Goal: Task Accomplishment & Management: Use online tool/utility

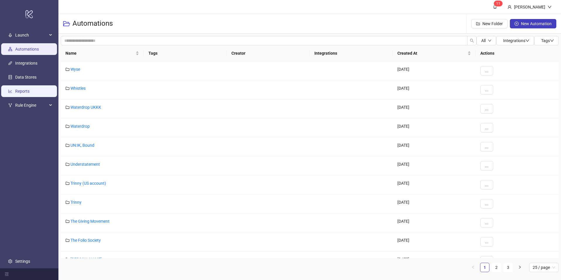
click at [30, 93] on link "Reports" at bounding box center [22, 91] width 14 height 5
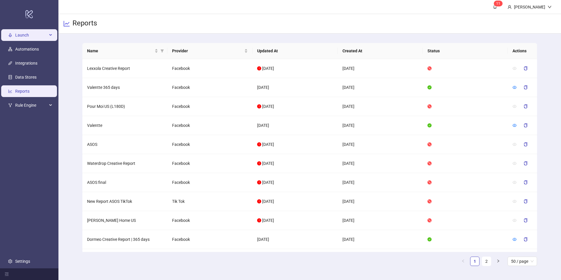
click at [25, 37] on span "Launch" at bounding box center [31, 35] width 32 height 12
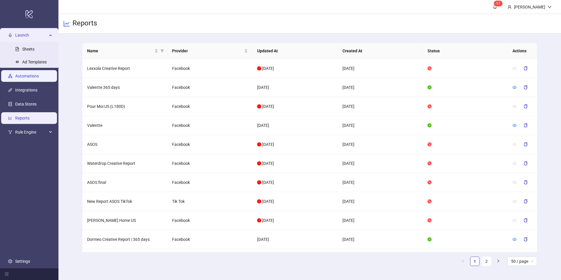
click at [37, 78] on link "Automations" at bounding box center [27, 76] width 24 height 5
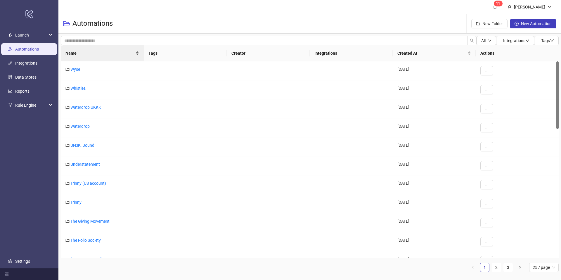
click at [89, 52] on span "Name" at bounding box center [99, 53] width 69 height 6
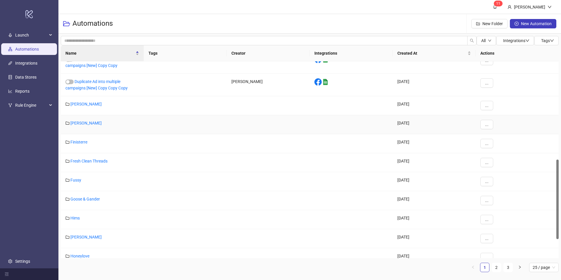
scroll to position [289, 0]
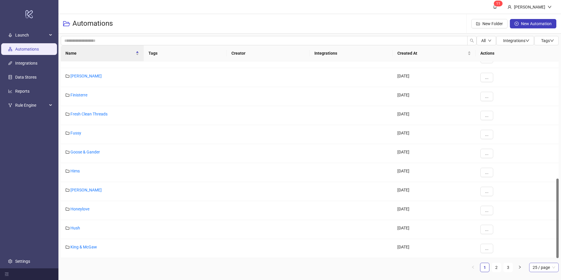
click at [539, 269] on span "25 / page" at bounding box center [544, 267] width 22 height 9
click at [539, 256] on div "100 / page" at bounding box center [544, 255] width 20 height 6
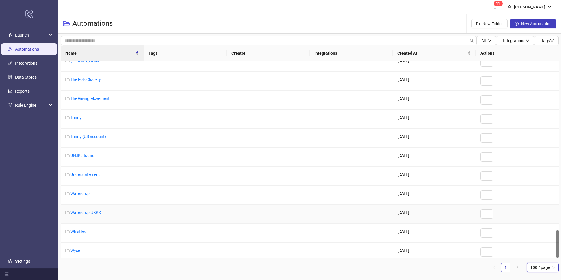
scroll to position [1169, 0]
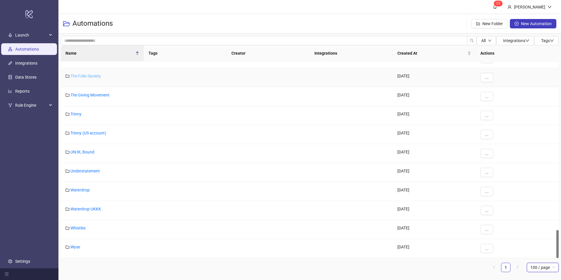
click at [91, 77] on link "The Folio Society" at bounding box center [85, 76] width 30 height 5
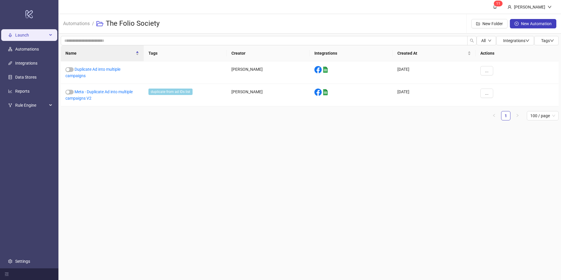
click at [25, 39] on span "Launch" at bounding box center [31, 35] width 32 height 12
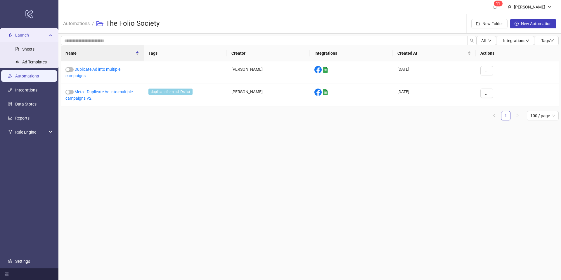
click at [31, 78] on link "Automations" at bounding box center [27, 76] width 24 height 5
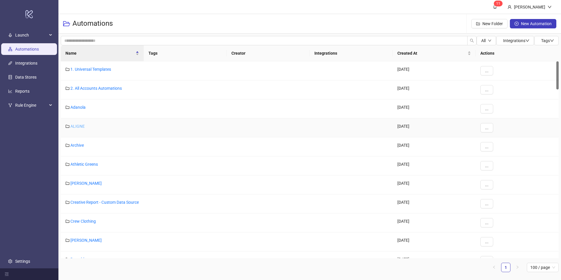
click at [79, 125] on link "ALIGNE" at bounding box center [77, 126] width 14 height 5
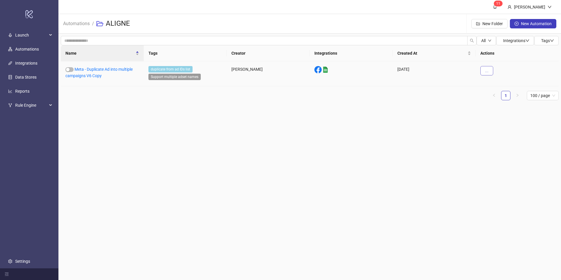
click at [489, 72] on button "..." at bounding box center [486, 70] width 13 height 9
click at [502, 122] on span "Duplicate" at bounding box center [499, 120] width 17 height 6
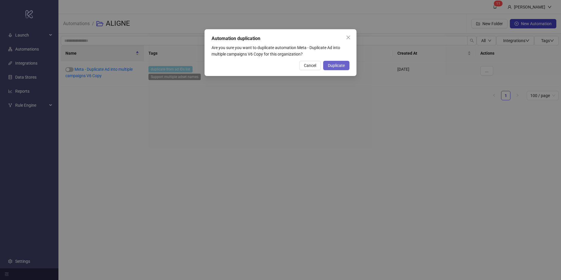
click at [341, 65] on span "Duplicate" at bounding box center [336, 65] width 17 height 5
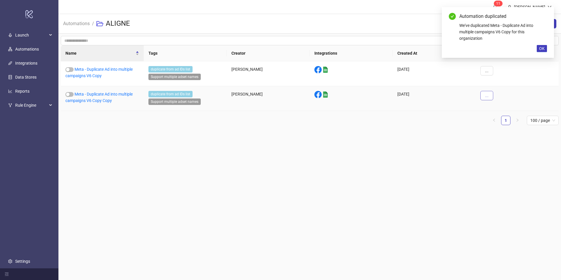
click at [487, 97] on span "..." at bounding box center [487, 95] width 4 height 5
click at [498, 137] on span "Move" at bounding box center [499, 135] width 17 height 6
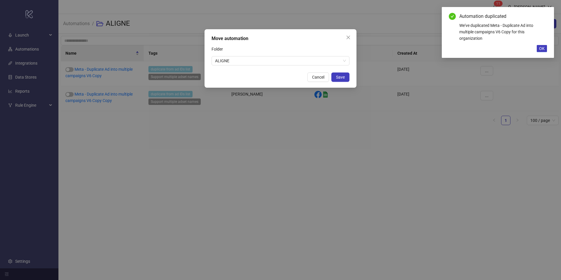
click at [283, 66] on div "Move automation Folder ALIGNE Cancel Save" at bounding box center [280, 58] width 152 height 58
click at [280, 63] on span "ALIGNE" at bounding box center [280, 60] width 131 height 9
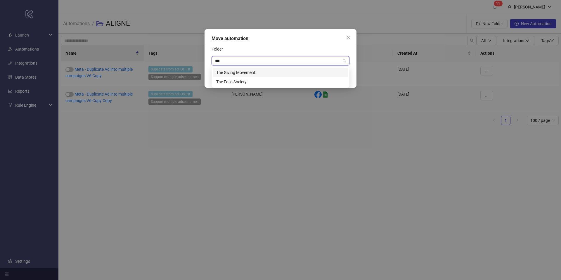
type input "***"
click at [231, 82] on div "The Folio Society" at bounding box center [280, 82] width 129 height 6
click at [345, 76] on button "Save" at bounding box center [340, 76] width 18 height 9
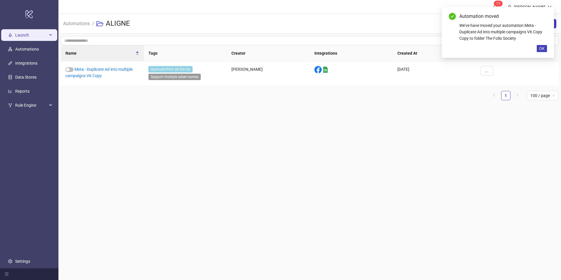
click at [23, 38] on span "Launch" at bounding box center [31, 35] width 32 height 12
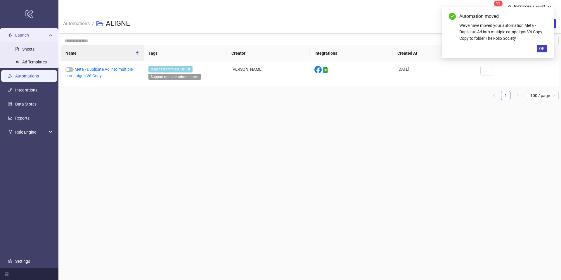
click at [29, 78] on link "Automations" at bounding box center [27, 76] width 24 height 5
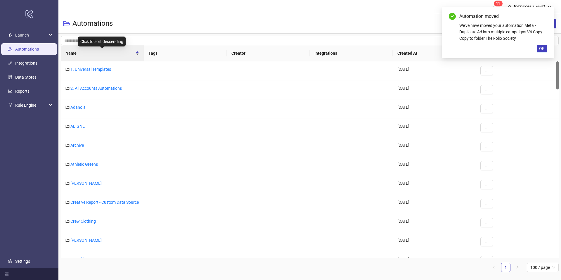
click at [111, 56] on span "Name" at bounding box center [99, 53] width 69 height 6
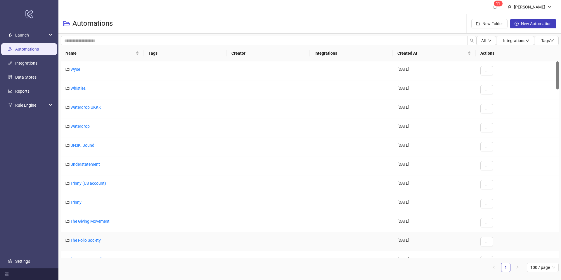
click at [86, 243] on div "The Folio Society" at bounding box center [102, 241] width 83 height 19
click at [86, 241] on link "The Folio Society" at bounding box center [85, 240] width 30 height 5
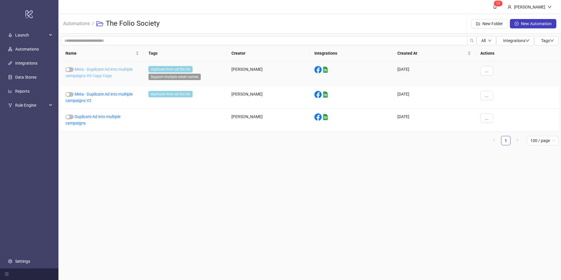
click at [90, 75] on link "Meta - Duplicate Ad into multiple campaigns V6 Copy Copy" at bounding box center [98, 72] width 67 height 11
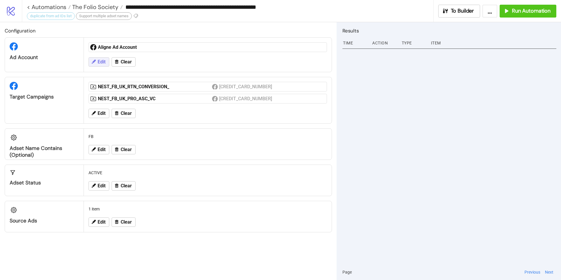
click at [99, 60] on span "Edit" at bounding box center [102, 61] width 8 height 5
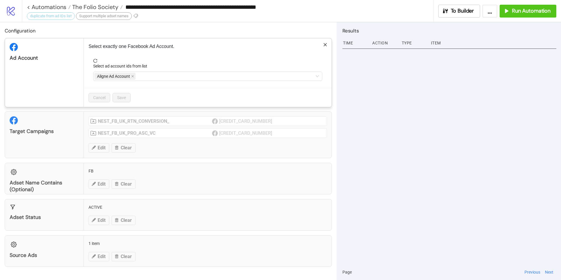
click at [133, 75] on icon "close" at bounding box center [132, 76] width 3 height 3
click at [134, 75] on div at bounding box center [204, 76] width 221 height 8
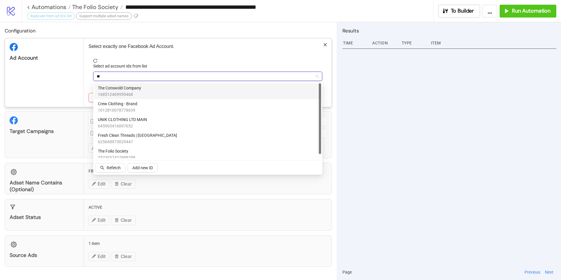
type input "***"
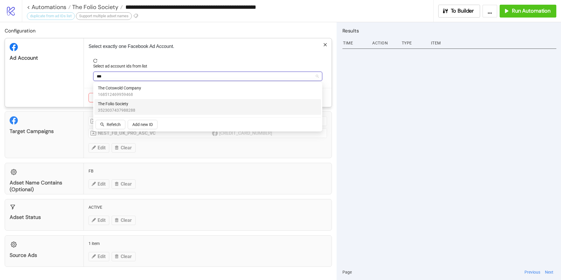
click at [137, 107] on div "The Folio Society 3523037437988288" at bounding box center [208, 106] width 220 height 13
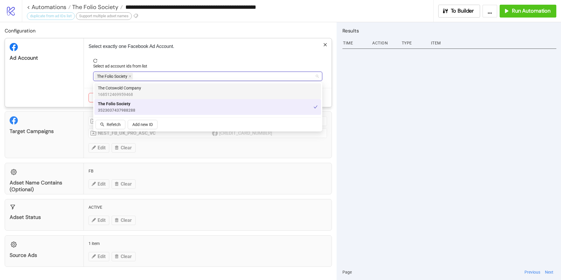
click at [79, 87] on div "Ad Account" at bounding box center [44, 72] width 79 height 69
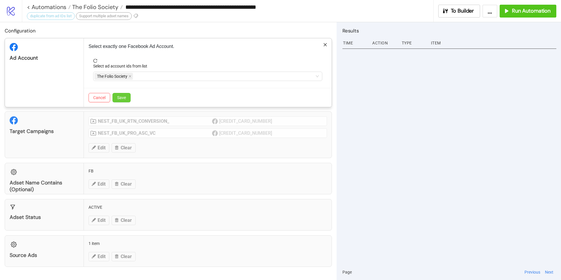
click at [121, 93] on button "Save" at bounding box center [121, 97] width 18 height 9
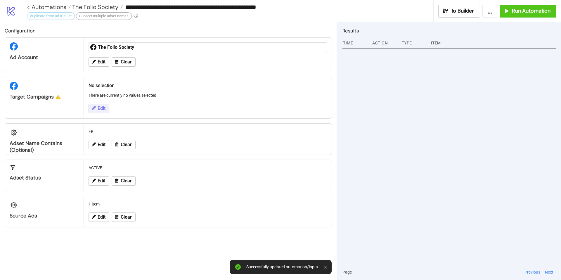
click at [100, 106] on span "Edit" at bounding box center [102, 108] width 8 height 5
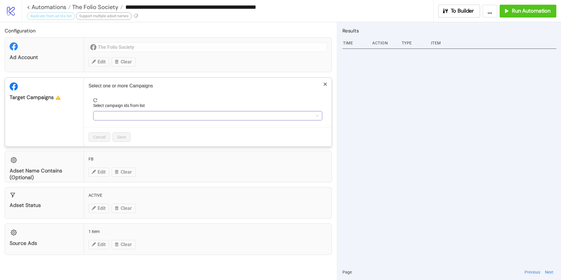
click at [137, 118] on div at bounding box center [204, 116] width 221 height 8
click at [110, 115] on div at bounding box center [204, 116] width 221 height 8
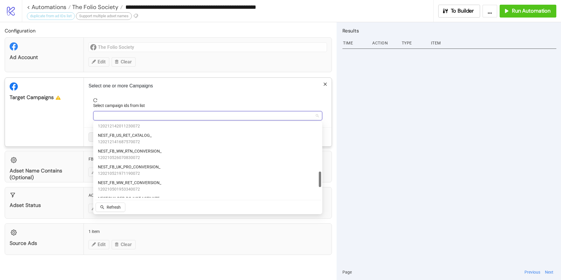
scroll to position [237, 0]
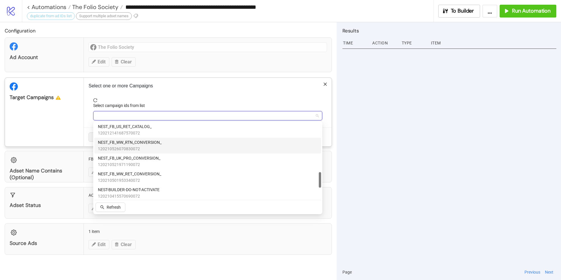
click at [134, 148] on span "120210526070830072" at bounding box center [130, 148] width 64 height 6
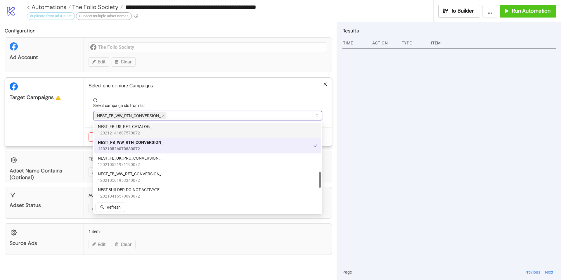
click at [178, 92] on div "Select one or more Campaigns Select campaign ids from list NEST_FB_WW_RTN_CONVE…" at bounding box center [208, 112] width 248 height 69
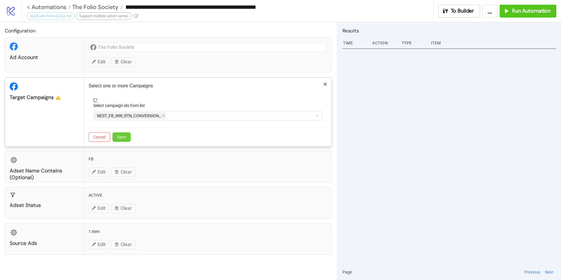
click at [122, 137] on span "Save" at bounding box center [121, 137] width 9 height 5
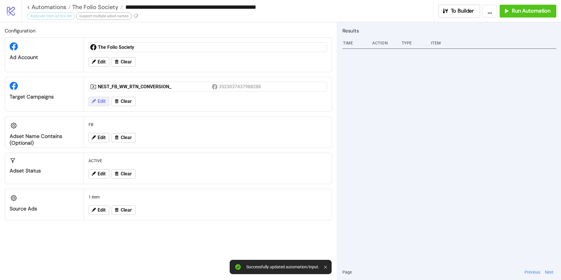
click at [102, 102] on span "Edit" at bounding box center [102, 101] width 8 height 5
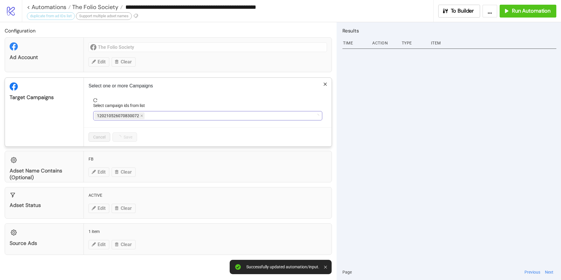
click at [155, 117] on div "120210526070830072" at bounding box center [204, 116] width 221 height 8
click at [187, 121] on form "Select campaign ids from list NEST_FB_WW_RTN_CONVERSION_" at bounding box center [208, 112] width 238 height 29
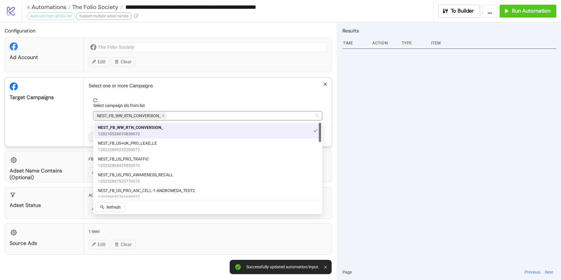
click at [183, 115] on div "NEST_FB_WW_RTN_CONVERSION_" at bounding box center [204, 116] width 221 height 8
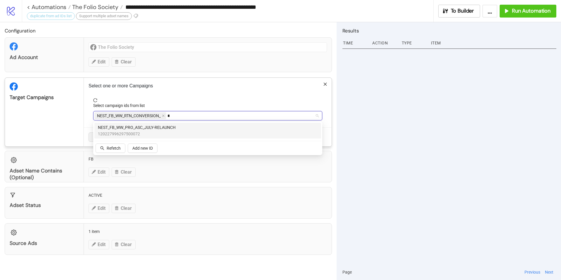
type input "***"
click at [184, 128] on div "NEST_FB_WW_PRO_ASC_JULY-RELAUNCH 120227996297500072" at bounding box center [208, 130] width 220 height 13
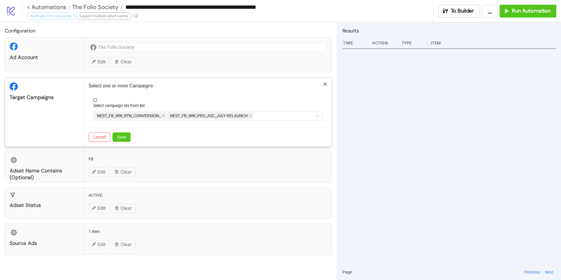
click at [197, 90] on div "Select one or more Campaigns Select campaign ids from list NEST_FB_WW_RTN_CONVE…" at bounding box center [208, 112] width 248 height 69
click at [127, 133] on button "Save" at bounding box center [121, 136] width 18 height 9
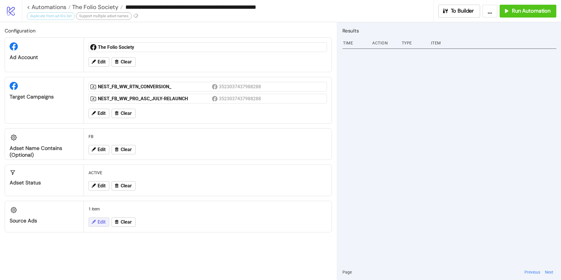
click at [103, 223] on span "Edit" at bounding box center [102, 221] width 8 height 5
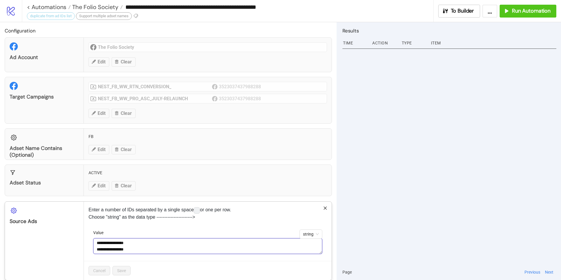
drag, startPoint x: 98, startPoint y: 243, endPoint x: 132, endPoint y: 271, distance: 44.1
click at [132, 271] on div "**********" at bounding box center [208, 241] width 248 height 78
type textarea "*"
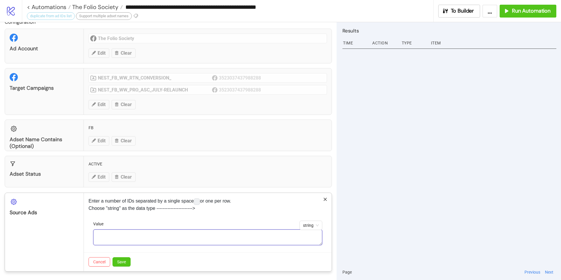
paste textarea "**********"
click at [96, 237] on textarea "**********" at bounding box center [207, 237] width 229 height 16
click at [116, 237] on textarea "**********" at bounding box center [207, 237] width 229 height 16
click at [117, 240] on textarea "**********" at bounding box center [207, 237] width 229 height 16
paste textarea "**********"
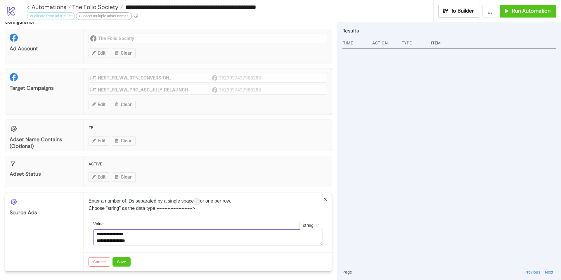
scroll to position [5, 0]
paste textarea "**********"
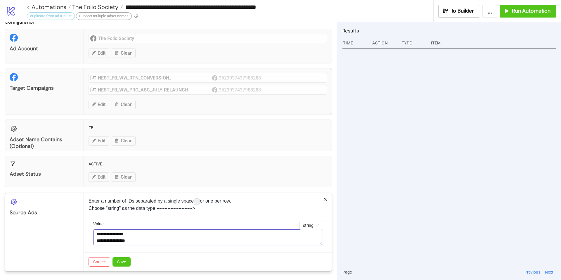
paste textarea "**********"
click at [96, 241] on textarea "**********" at bounding box center [207, 237] width 229 height 16
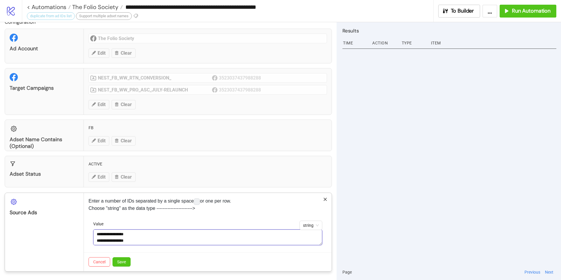
scroll to position [26, 0]
click at [138, 240] on textarea "**********" at bounding box center [207, 237] width 229 height 16
paste textarea "**********"
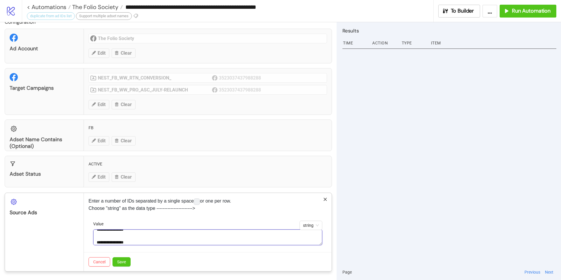
click at [97, 242] on textarea "**********" at bounding box center [207, 237] width 229 height 16
click at [140, 240] on textarea "**********" at bounding box center [207, 237] width 229 height 16
paste textarea "**********"
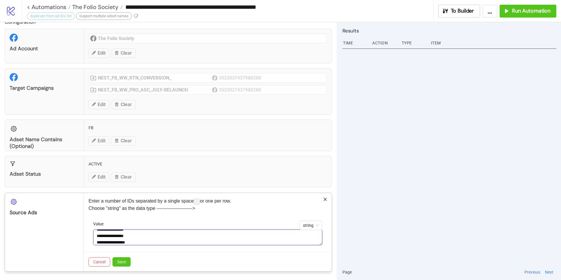
scroll to position [43, 0]
paste textarea "**********"
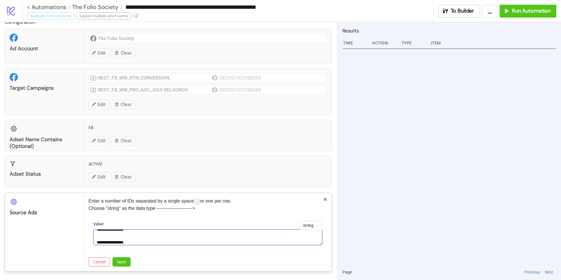
click at [97, 242] on textarea "**********" at bounding box center [207, 237] width 229 height 16
click at [141, 242] on textarea "**********" at bounding box center [207, 237] width 229 height 16
paste textarea "**********"
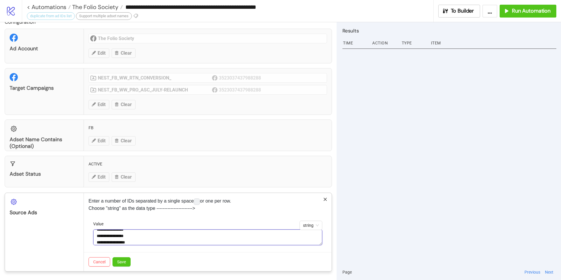
scroll to position [63, 0]
paste textarea "**********"
type textarea "**********"
click at [145, 253] on div "Cancel Save" at bounding box center [208, 261] width 248 height 19
click at [126, 264] on button "Save" at bounding box center [121, 261] width 18 height 9
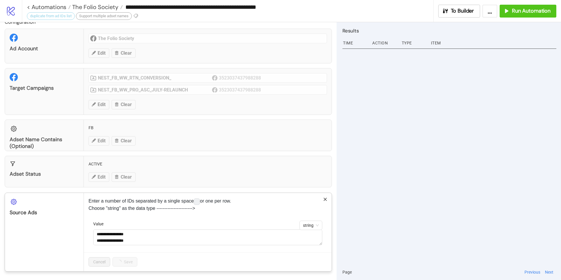
scroll to position [0, 0]
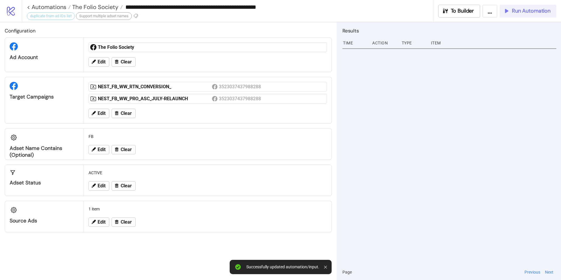
click at [518, 16] on button "Run Automation" at bounding box center [528, 11] width 57 height 13
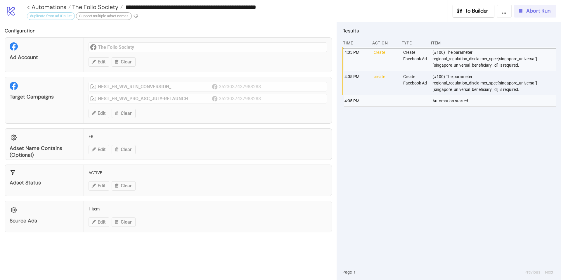
click at [536, 12] on span "Abort Run" at bounding box center [538, 11] width 24 height 7
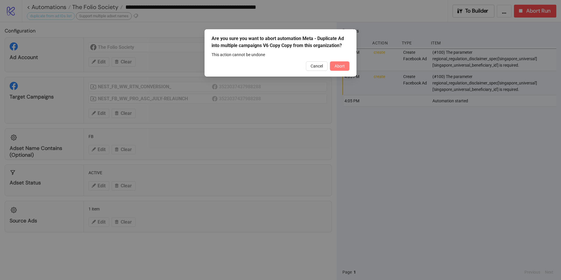
click at [343, 64] on span "Abort" at bounding box center [339, 66] width 10 height 5
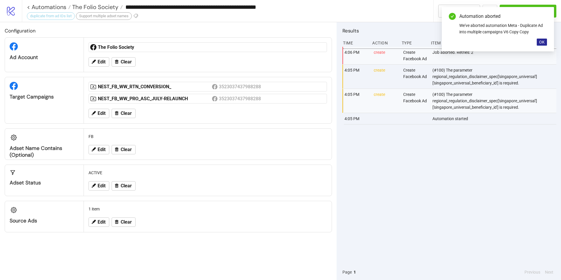
click at [542, 43] on span "OK" at bounding box center [542, 42] width 6 height 5
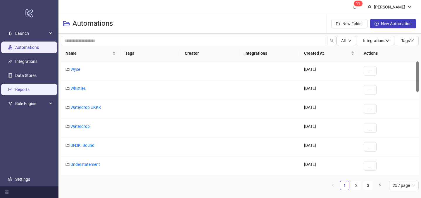
click at [27, 91] on link "Reports" at bounding box center [22, 89] width 14 height 5
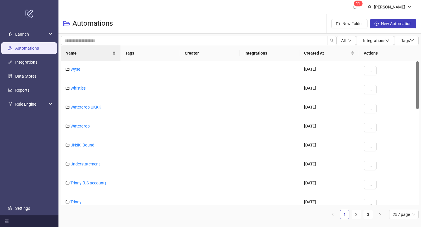
click at [88, 56] on div "Name" at bounding box center [90, 53] width 50 height 6
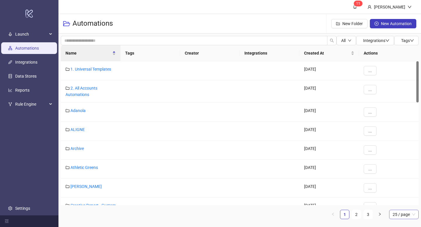
click at [413, 215] on span "25 / page" at bounding box center [403, 214] width 22 height 9
click at [399, 202] on div "100 / page" at bounding box center [403, 203] width 20 height 6
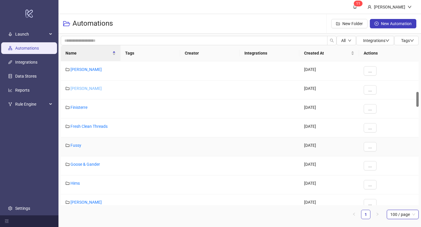
scroll to position [294, 0]
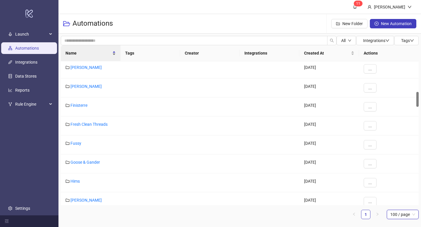
click at [103, 53] on span "Name" at bounding box center [88, 53] width 46 height 6
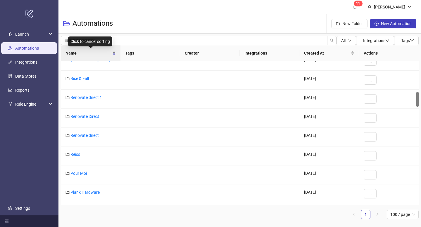
click at [110, 56] on div "Name" at bounding box center [90, 53] width 50 height 6
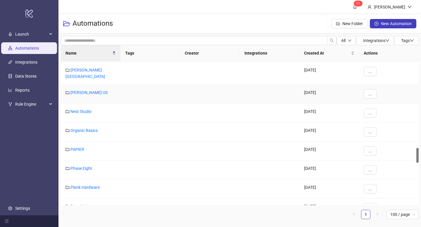
scroll to position [835, 0]
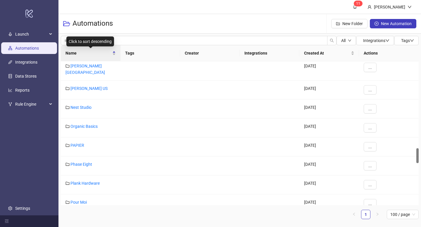
click at [96, 41] on div "Click to sort descending" at bounding box center [90, 42] width 48 height 10
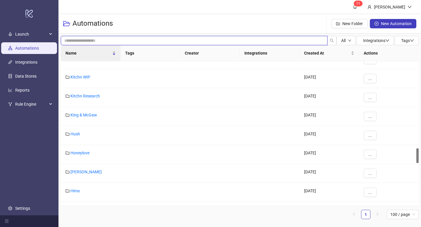
click at [120, 41] on input "search" at bounding box center [194, 40] width 266 height 9
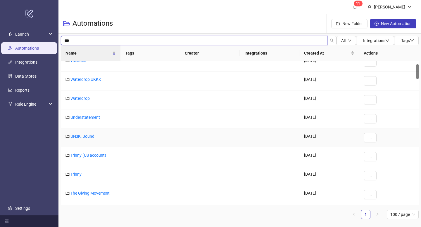
scroll to position [0, 0]
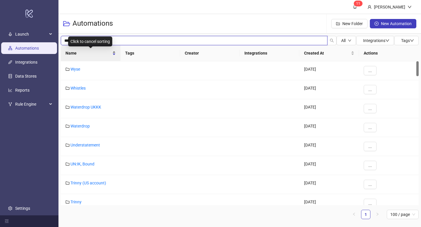
type input "***"
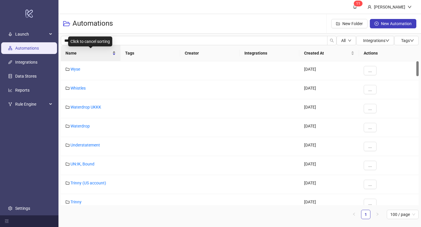
click at [96, 56] on div "Name" at bounding box center [90, 53] width 50 height 6
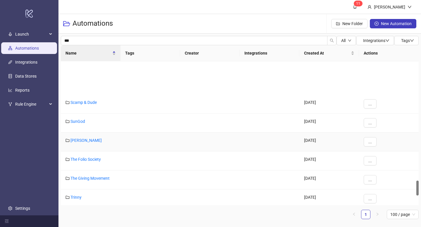
scroll to position [1169, 0]
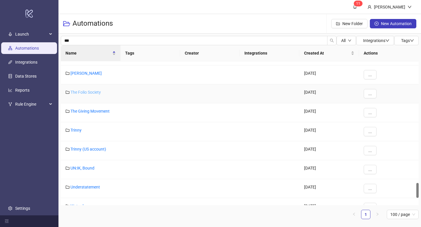
click at [91, 91] on link "The Folio Society" at bounding box center [85, 92] width 30 height 5
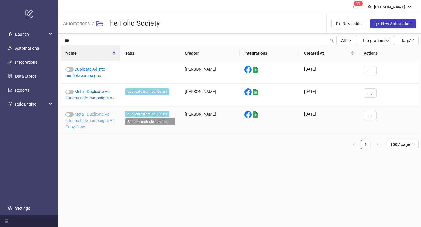
click at [101, 116] on link "Meta - Duplicate Ad into multiple campaigns V6 Copy Copy" at bounding box center [89, 121] width 49 height 18
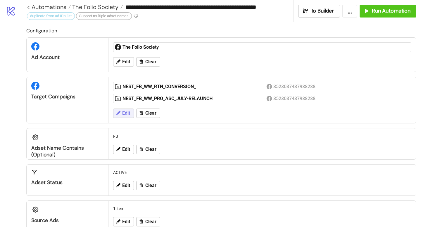
click at [125, 112] on span "Edit" at bounding box center [126, 113] width 8 height 5
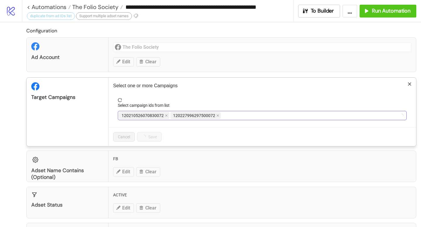
click at [214, 115] on span "120227996297500072" at bounding box center [195, 115] width 50 height 7
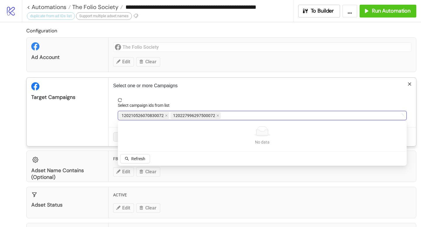
click at [214, 115] on span "120227996297500072" at bounding box center [195, 115] width 50 height 7
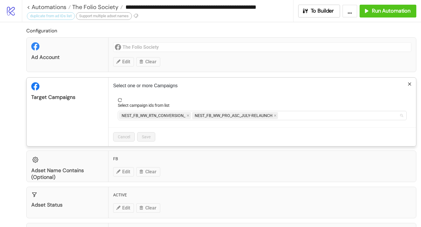
click at [215, 116] on span "NEST_FB_WW_PRO_ASC_JULY-RELAUNCH" at bounding box center [234, 115] width 78 height 6
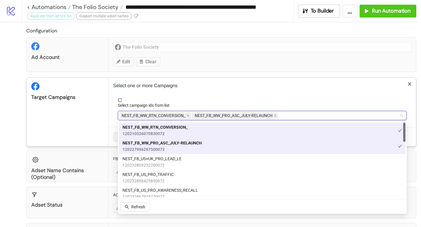
click at [192, 117] on div "NEST_FB_WW_RTN_CONVERSION_" at bounding box center [155, 116] width 73 height 8
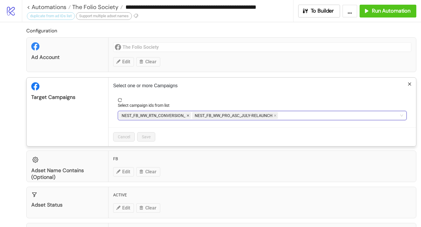
click at [189, 116] on icon "close" at bounding box center [187, 115] width 3 height 3
click at [189, 116] on span "NEST_FB_WW_PRO_ASC_JULY-RELAUNCH" at bounding box center [161, 115] width 78 height 6
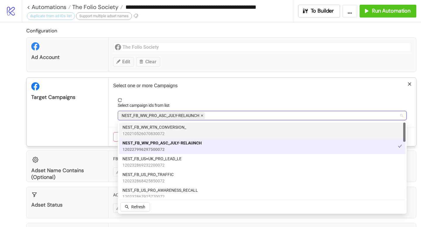
click at [201, 117] on icon "close" at bounding box center [201, 115] width 3 height 3
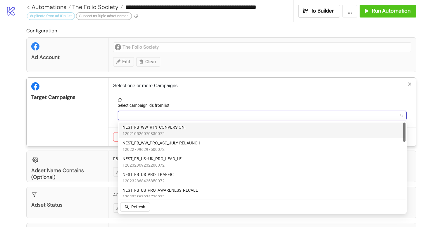
click at [201, 117] on div at bounding box center [259, 116] width 280 height 8
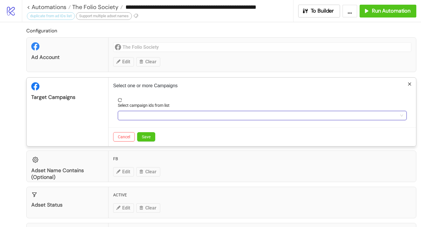
click at [201, 117] on div at bounding box center [259, 116] width 280 height 8
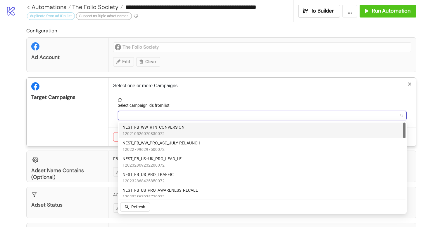
click at [141, 129] on span "NEST_FB_WW_RTN_CONVERSION_" at bounding box center [154, 127] width 64 height 6
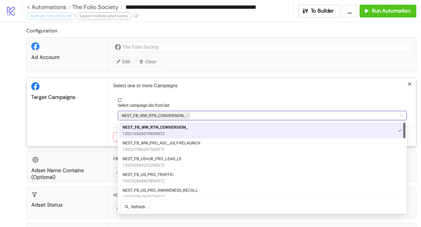
click at [111, 112] on div "Select one or more Campaigns Select campaign ids from list NEST_FB_WW_RTN_CONVE…" at bounding box center [261, 112] width 307 height 69
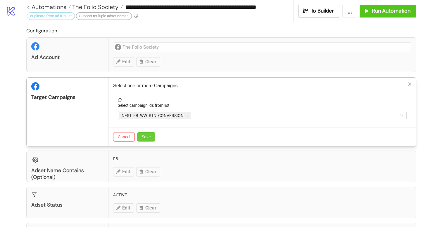
click at [150, 138] on span "Save" at bounding box center [146, 137] width 9 height 5
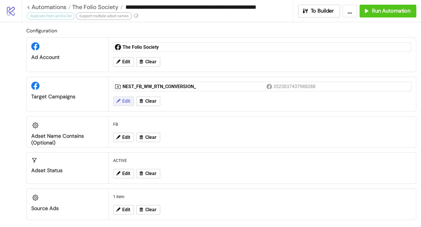
click at [125, 100] on span "Edit" at bounding box center [126, 101] width 8 height 5
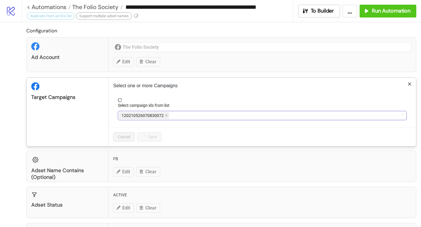
click at [167, 117] on span "120210526070830072" at bounding box center [144, 115] width 50 height 7
click at [187, 117] on icon "close" at bounding box center [187, 115] width 3 height 3
click at [186, 117] on div at bounding box center [259, 116] width 280 height 8
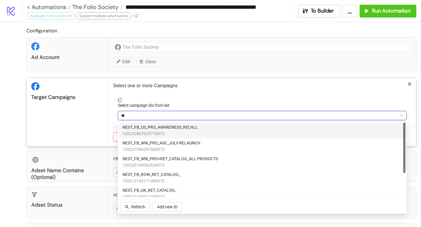
type input "***"
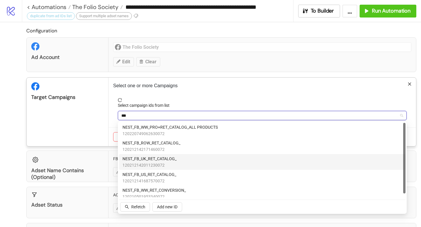
scroll to position [4, 0]
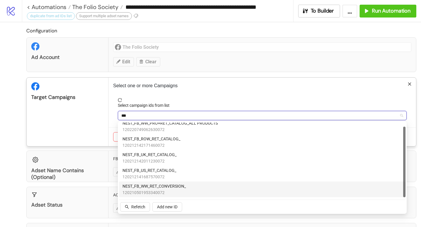
click at [189, 188] on div "NEST_FB_WW_RET_CONVERSION_ 120210501953340072" at bounding box center [261, 189] width 279 height 13
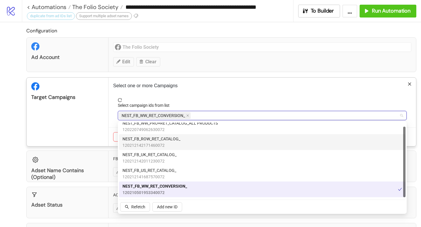
click at [207, 100] on span "reload" at bounding box center [262, 100] width 289 height 4
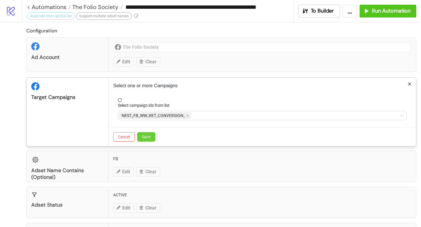
click at [150, 138] on span "Save" at bounding box center [146, 137] width 9 height 5
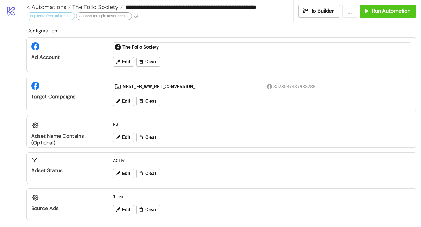
click at [225, 157] on div "ACTIVE" at bounding box center [262, 160] width 303 height 11
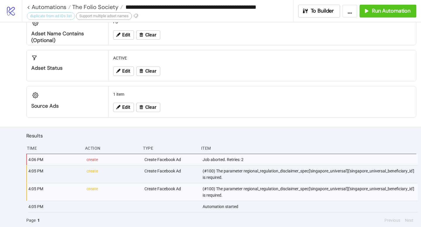
scroll to position [104, 0]
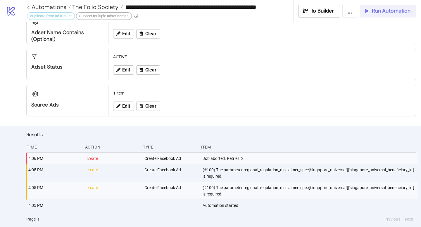
click at [389, 8] on span "Run Automation" at bounding box center [391, 11] width 39 height 7
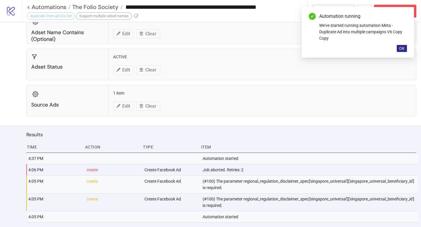
click at [400, 49] on span "OK" at bounding box center [402, 48] width 6 height 5
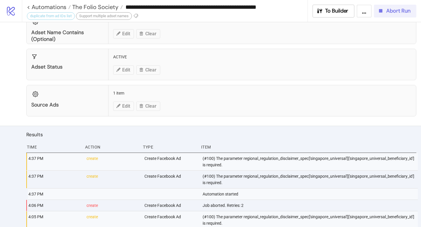
click at [390, 13] on span "Abort Run" at bounding box center [398, 11] width 24 height 7
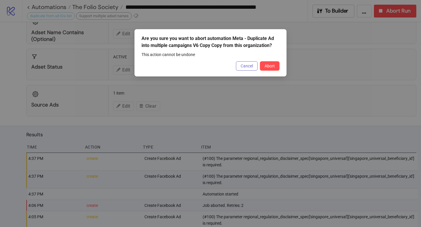
click at [247, 63] on button "Cancel" at bounding box center [247, 65] width 22 height 9
